Goal: Information Seeking & Learning: Learn about a topic

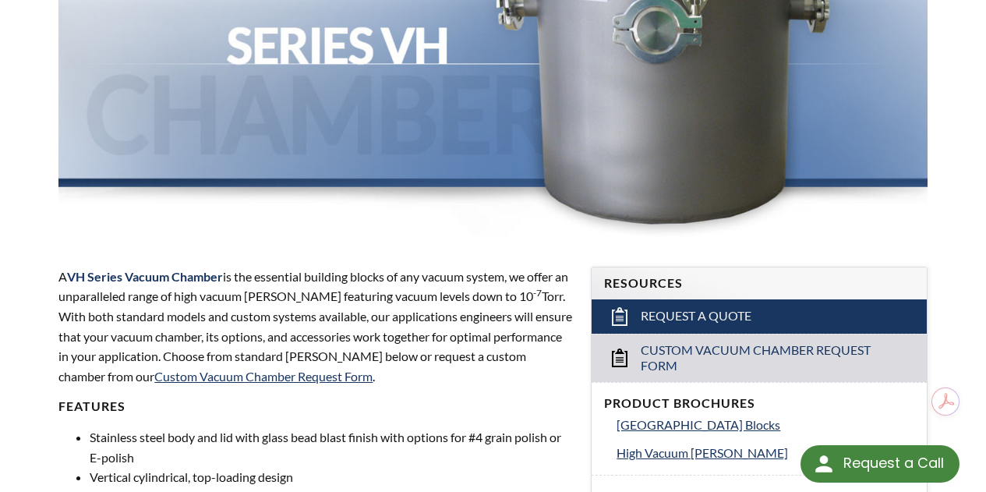
scroll to position [468, 0]
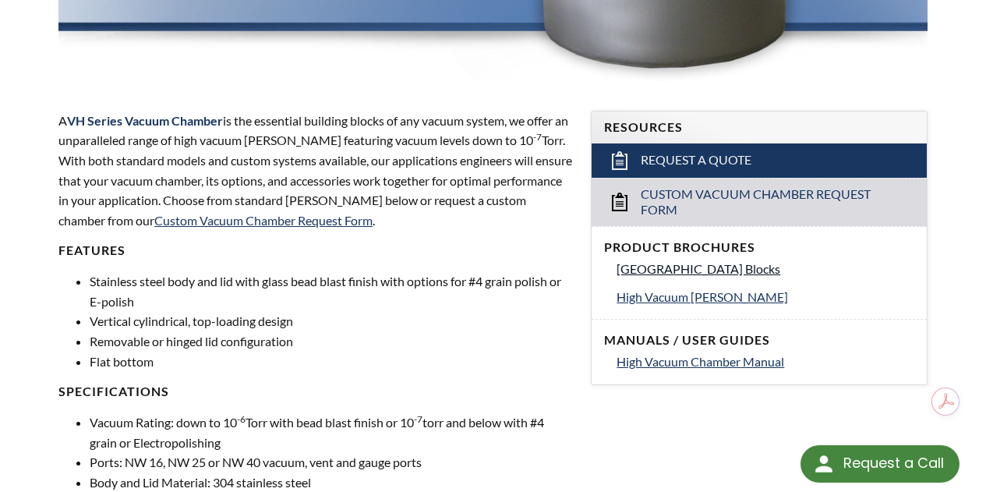
click at [708, 261] on span "[GEOGRAPHIC_DATA] Blocks" at bounding box center [699, 268] width 164 height 15
click at [693, 289] on span "High Vacuum [PERSON_NAME]" at bounding box center [703, 296] width 172 height 15
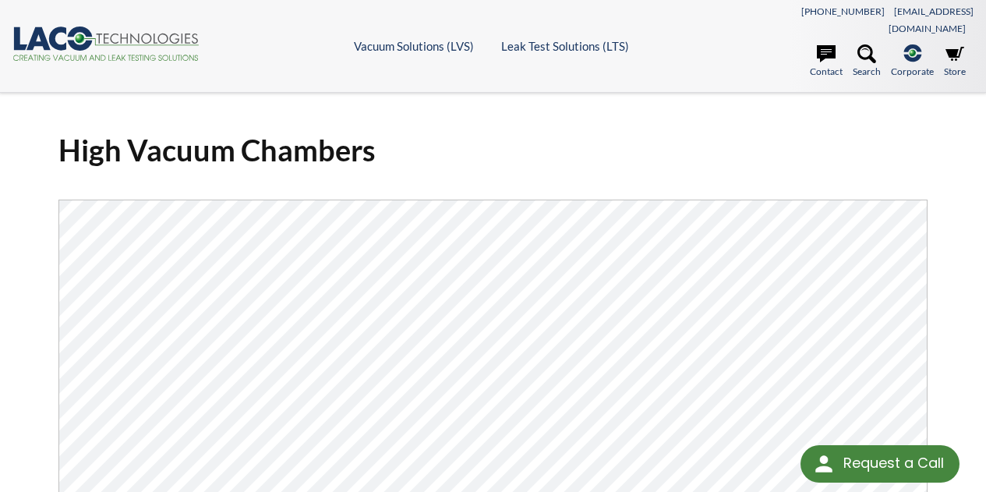
select select "تطبيق مصغَّر لترجمة اللغة"
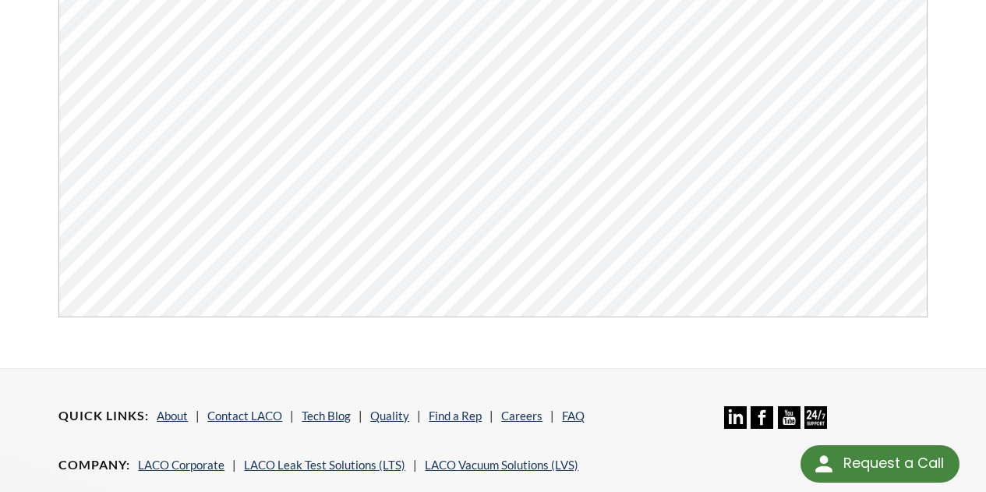
scroll to position [281, 0]
